Goal: Check status: Check status

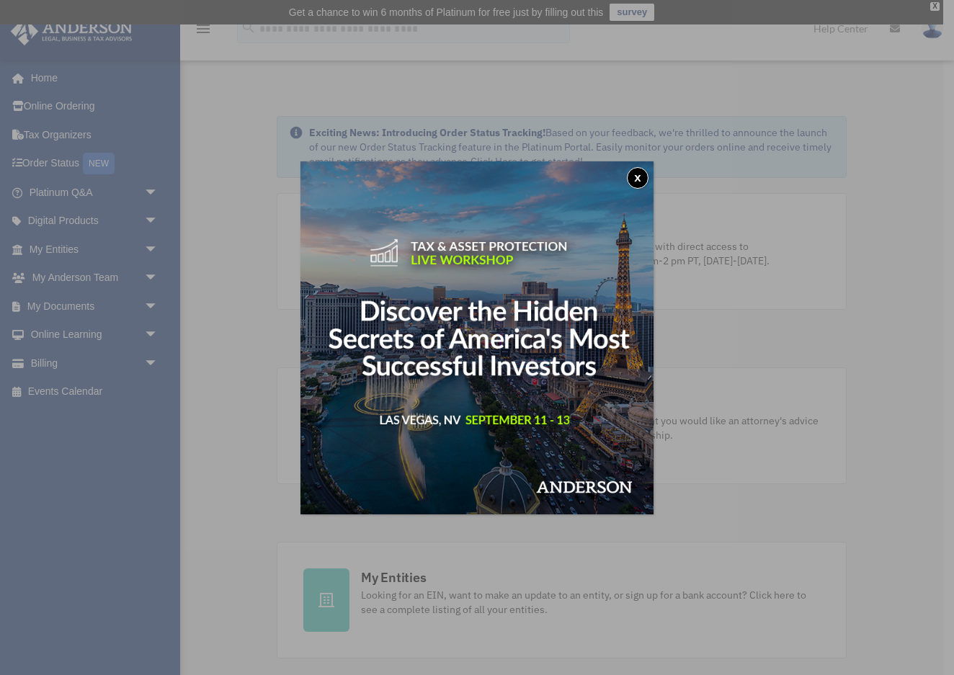
click at [639, 178] on button "x" at bounding box center [638, 178] width 22 height 22
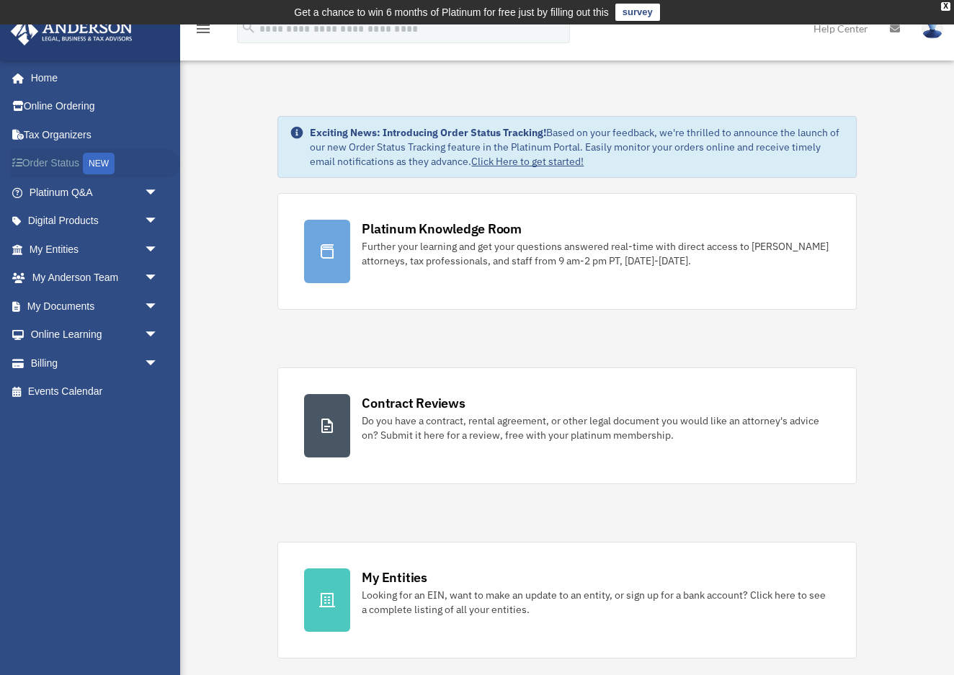
click at [50, 161] on link "Order Status NEW" at bounding box center [95, 164] width 170 height 30
click at [150, 243] on span "arrow_drop_down" at bounding box center [158, 250] width 29 height 30
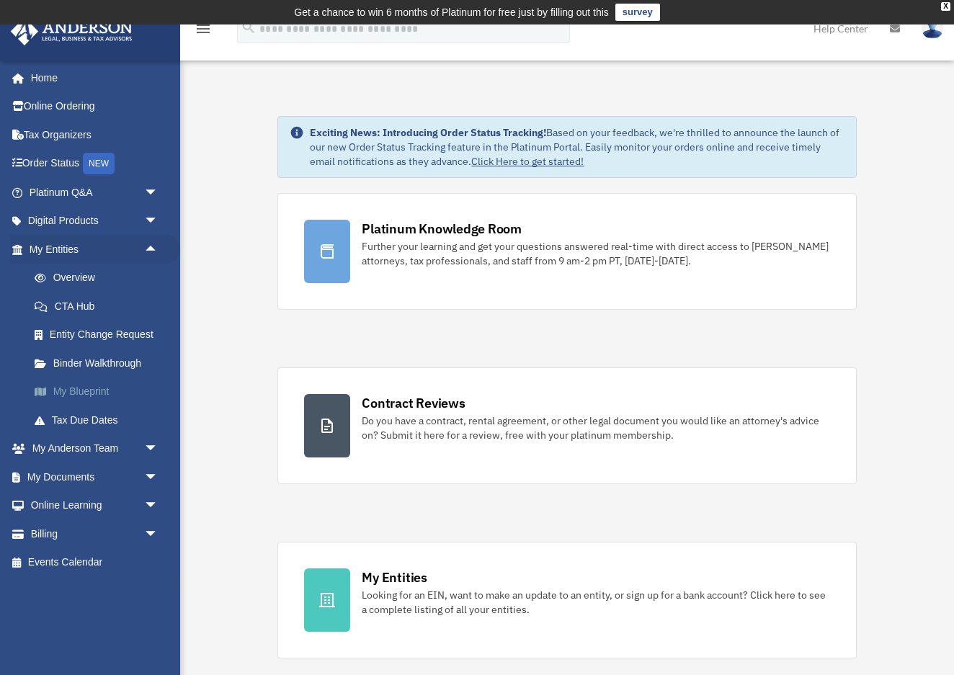
click at [74, 382] on link "My Blueprint" at bounding box center [100, 391] width 160 height 29
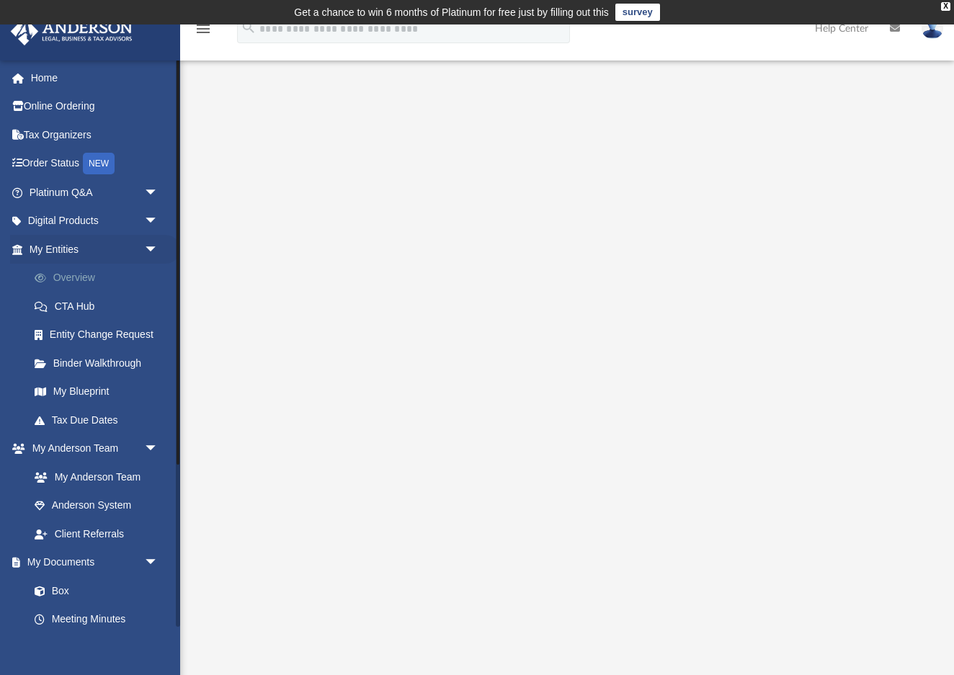
click at [72, 274] on link "Overview" at bounding box center [100, 278] width 160 height 29
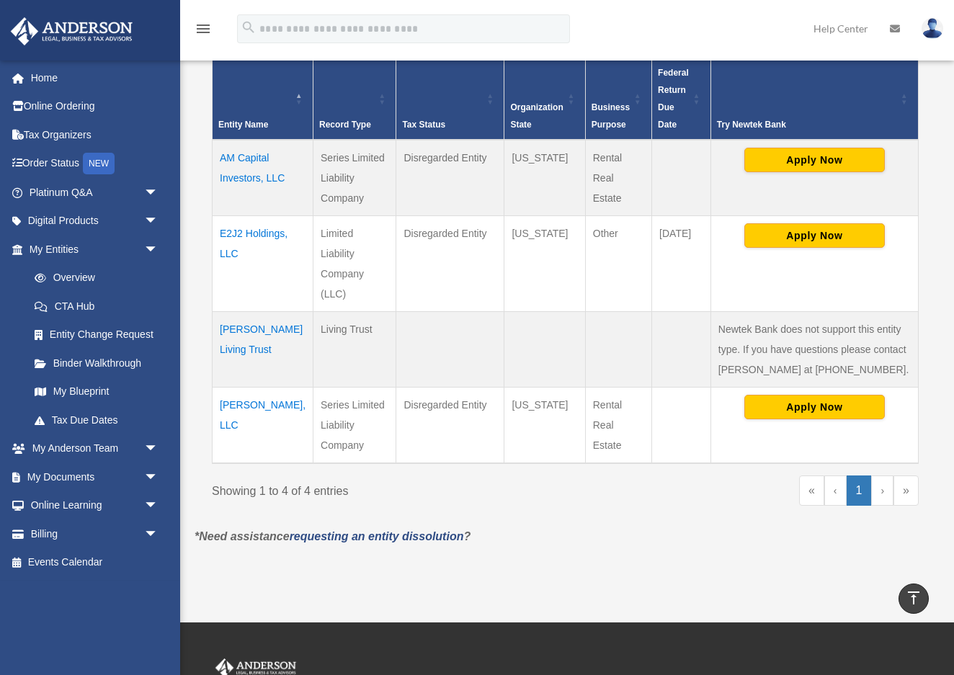
scroll to position [324, 0]
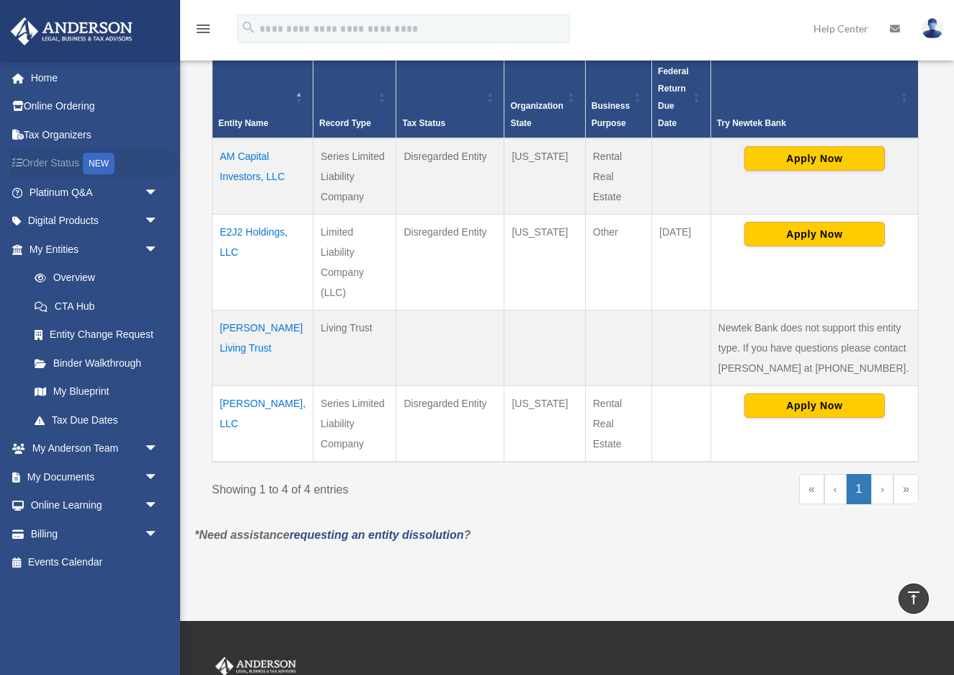
click at [61, 161] on link "Order Status NEW" at bounding box center [95, 164] width 170 height 30
